Goal: Information Seeking & Learning: Learn about a topic

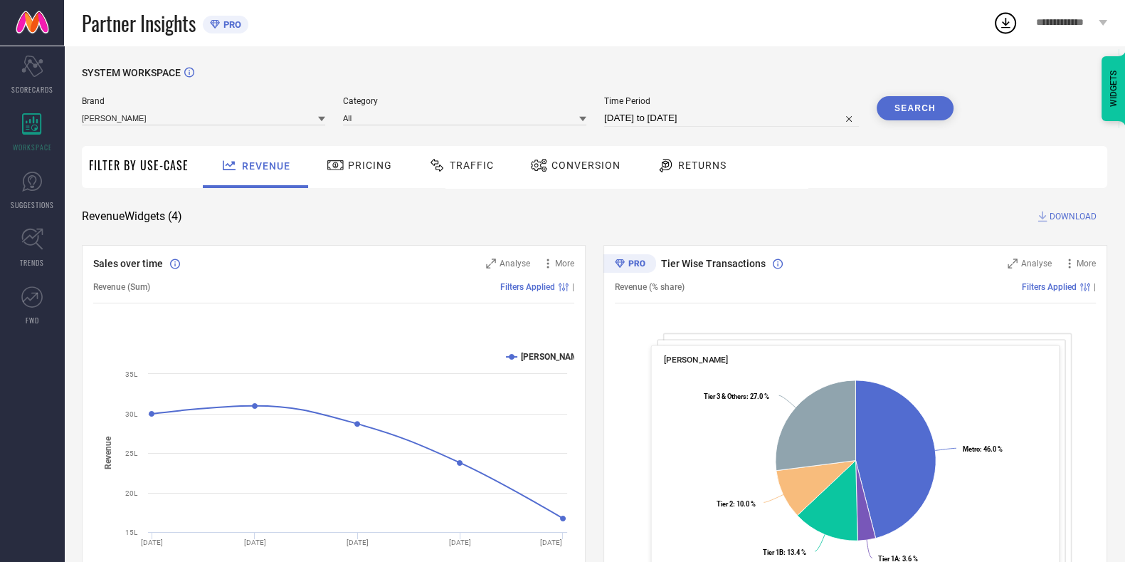
click at [470, 165] on span "Traffic" at bounding box center [472, 164] width 44 height 11
